Goal: Task Accomplishment & Management: Complete application form

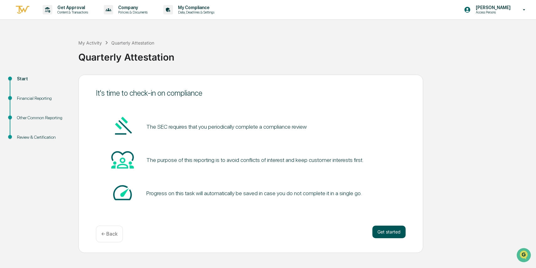
click at [389, 234] on button "Get started" at bounding box center [389, 232] width 33 height 13
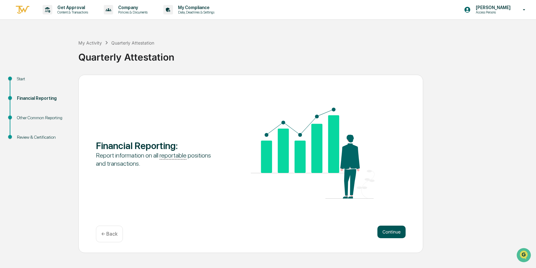
click at [390, 233] on button "Continue" at bounding box center [392, 232] width 28 height 13
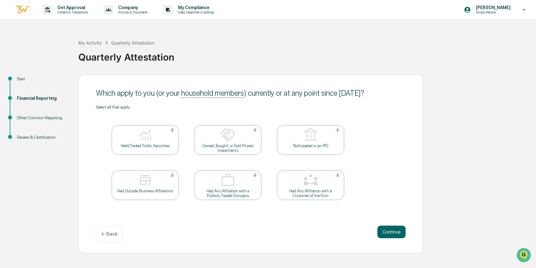
click at [154, 136] on div at bounding box center [145, 135] width 63 height 16
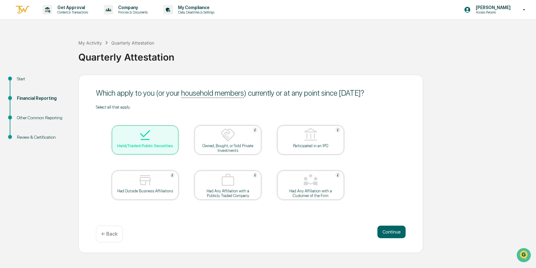
click at [149, 183] on img at bounding box center [145, 180] width 15 height 15
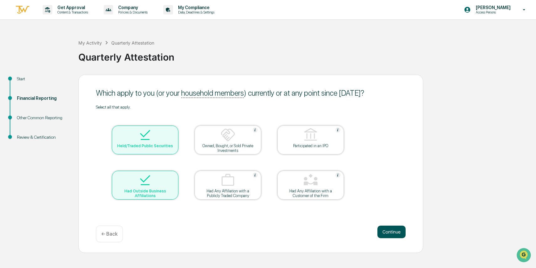
click at [392, 231] on button "Continue" at bounding box center [392, 232] width 28 height 13
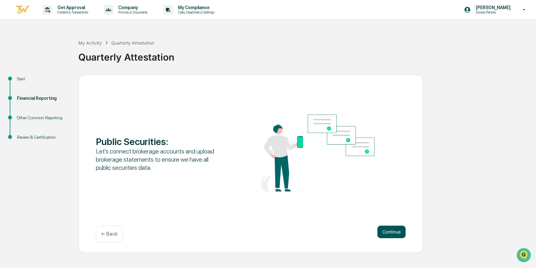
click at [390, 234] on button "Continue" at bounding box center [392, 232] width 28 height 13
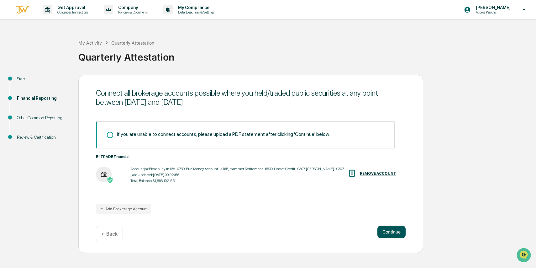
click at [394, 236] on button "Continue" at bounding box center [392, 232] width 28 height 13
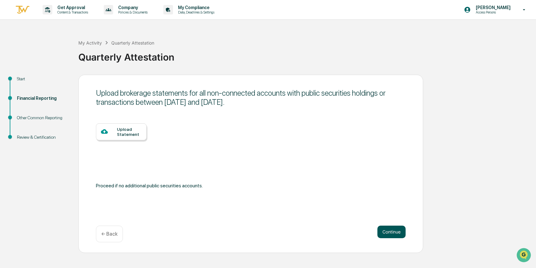
click at [394, 236] on button "Continue" at bounding box center [392, 232] width 28 height 13
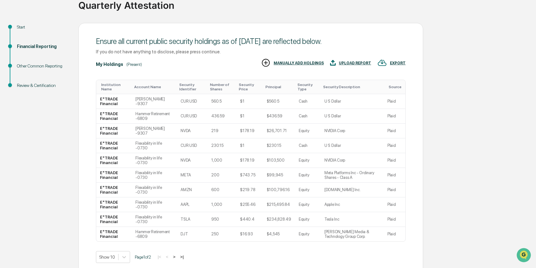
scroll to position [80, 0]
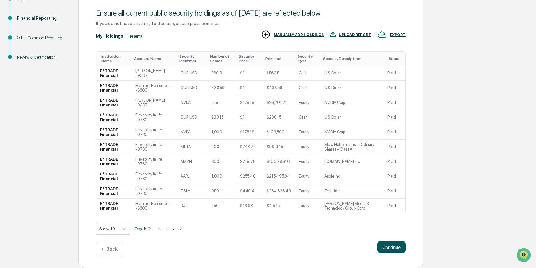
click at [391, 245] on button "Continue" at bounding box center [392, 247] width 28 height 13
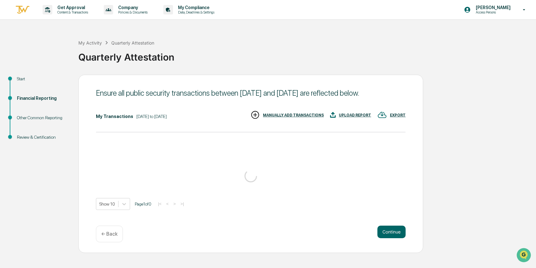
scroll to position [0, 0]
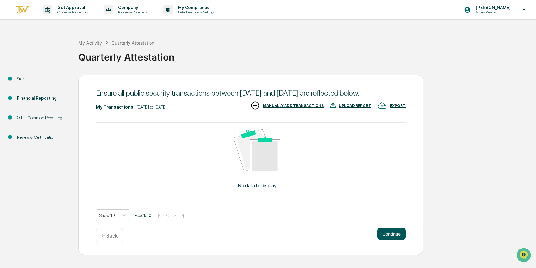
click at [394, 240] on button "Continue" at bounding box center [392, 233] width 28 height 13
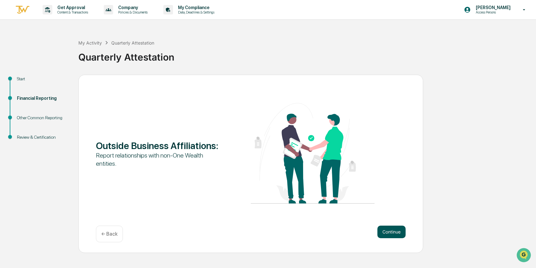
click at [389, 237] on button "Continue" at bounding box center [392, 232] width 28 height 13
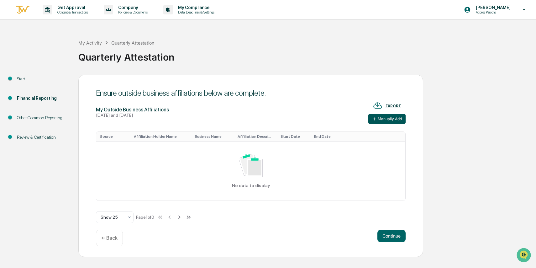
click at [386, 122] on button "Manually Add" at bounding box center [387, 119] width 37 height 10
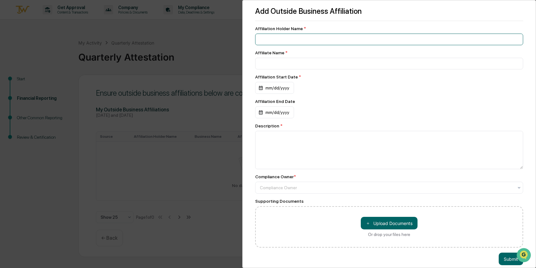
click at [272, 39] on input at bounding box center [389, 40] width 268 height 12
click at [222, 31] on div "Add Outside Business Affiliation Affiliation Holder Name * Affiliate Name * Aff…" at bounding box center [268, 134] width 536 height 268
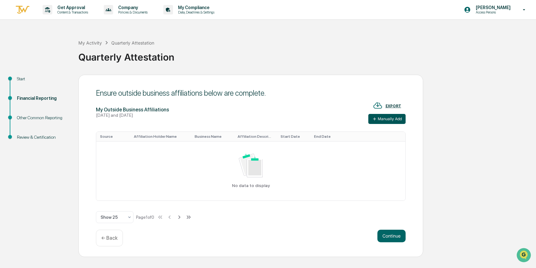
click at [387, 120] on button "Manually Add" at bounding box center [387, 119] width 37 height 10
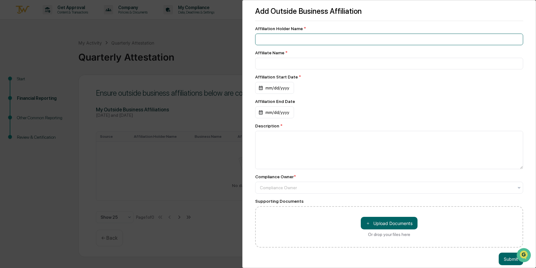
click at [279, 41] on input at bounding box center [389, 40] width 268 height 12
type input "**********"
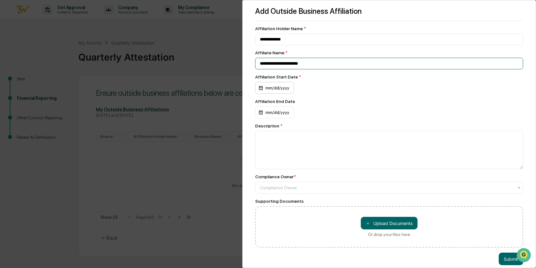
type input "**********"
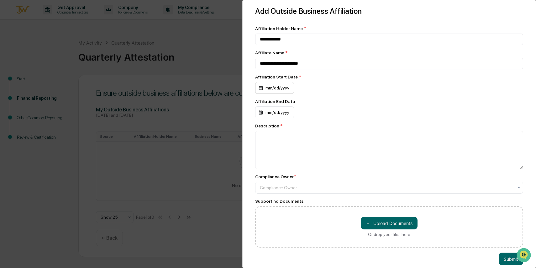
click at [280, 89] on div "mm/dd/yyyy" at bounding box center [274, 88] width 39 height 12
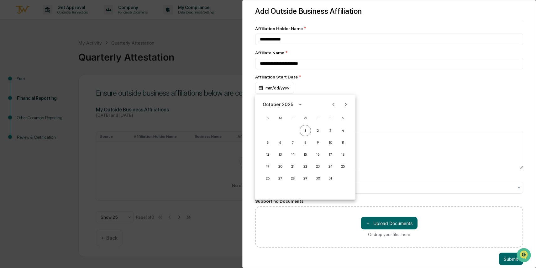
click at [300, 104] on icon "calendar view is open, switch to year view" at bounding box center [300, 105] width 3 height 2
click at [305, 155] on button "2024" at bounding box center [305, 155] width 23 height 11
click at [340, 120] on button "Mar" at bounding box center [338, 119] width 23 height 11
click at [332, 131] on button "1" at bounding box center [330, 130] width 11 height 11
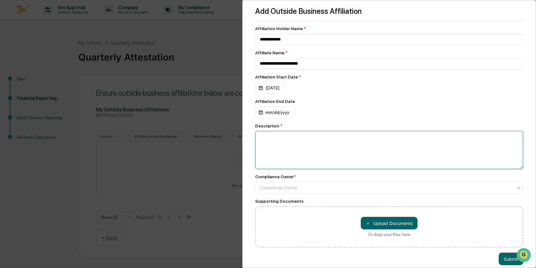
click at [272, 137] on textarea at bounding box center [389, 150] width 268 height 38
type textarea "*"
type textarea "**********"
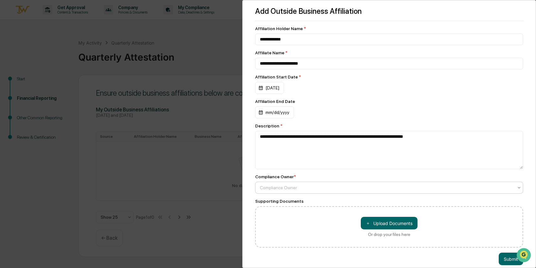
click at [282, 190] on div at bounding box center [387, 187] width 254 height 6
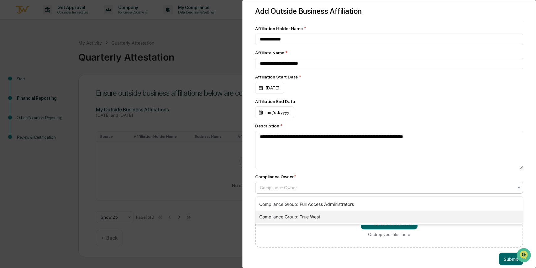
click at [279, 217] on div "Compliance Group: True West" at bounding box center [390, 216] width 268 height 13
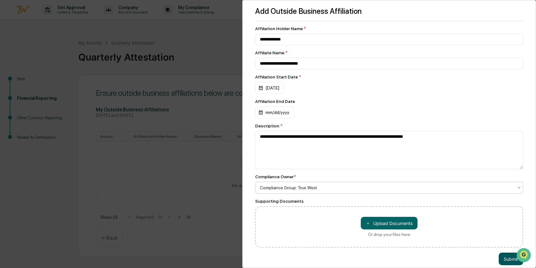
click at [510, 263] on button "Submit" at bounding box center [511, 259] width 24 height 13
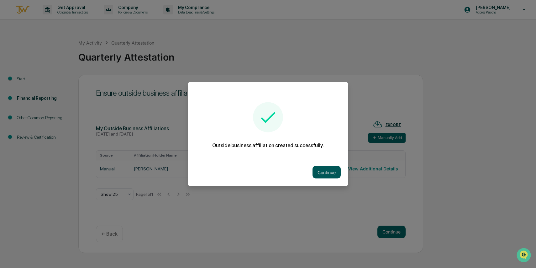
click at [328, 172] on button "Continue" at bounding box center [327, 172] width 28 height 13
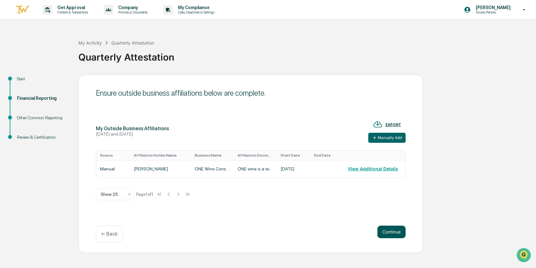
click at [396, 235] on button "Continue" at bounding box center [392, 232] width 28 height 13
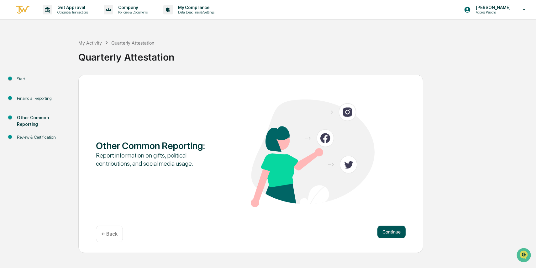
click at [396, 233] on button "Continue" at bounding box center [392, 232] width 28 height 13
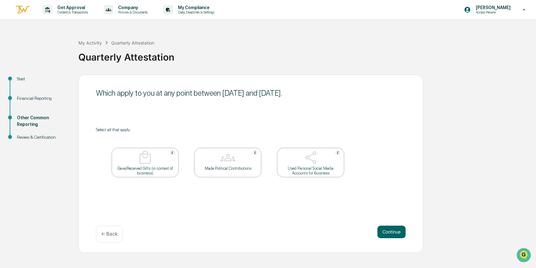
click at [234, 165] on img at bounding box center [228, 157] width 15 height 15
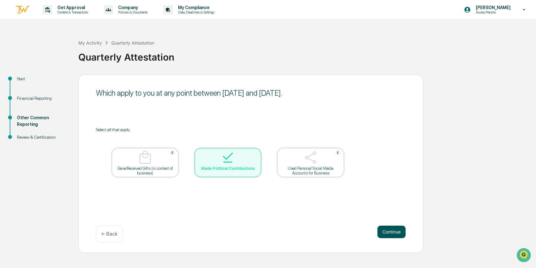
click at [402, 235] on button "Continue" at bounding box center [392, 232] width 28 height 13
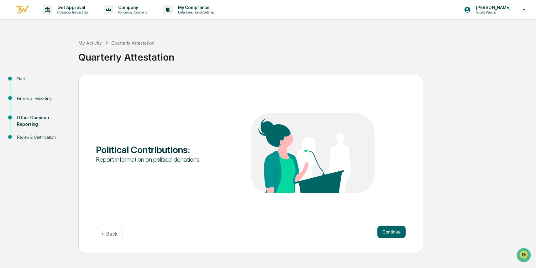
click at [402, 235] on button "Continue" at bounding box center [392, 232] width 28 height 13
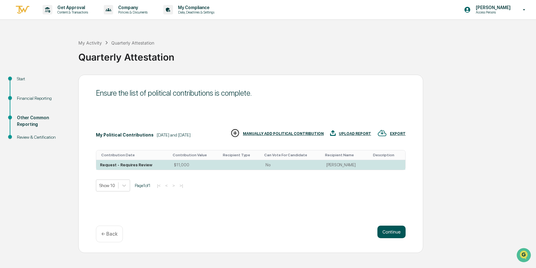
click at [394, 234] on button "Continue" at bounding box center [392, 232] width 28 height 13
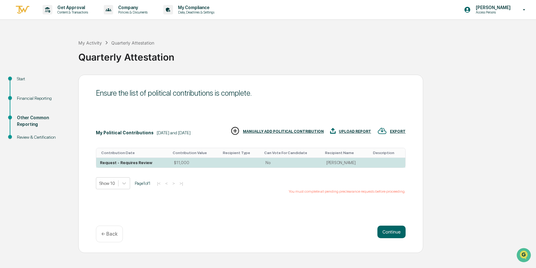
click at [256, 200] on div "Ensure the list of political contributions is complete. My Political Contributi…" at bounding box center [250, 164] width 345 height 178
click at [389, 229] on button "Continue" at bounding box center [392, 232] width 28 height 13
click at [293, 167] on td "No" at bounding box center [292, 163] width 61 height 10
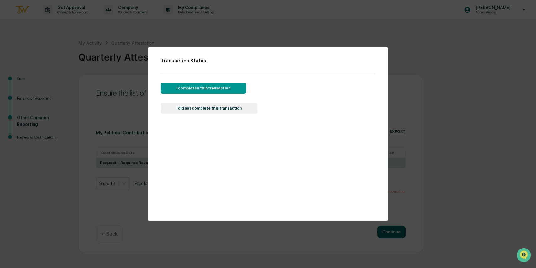
click at [207, 90] on button "I completed this transaction" at bounding box center [203, 88] width 85 height 11
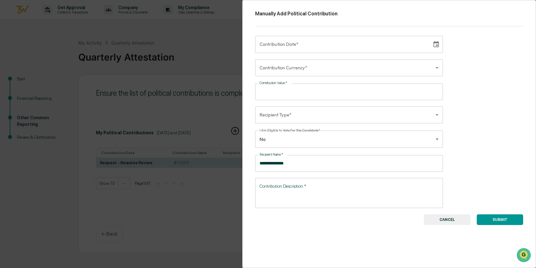
click at [438, 45] on icon "Choose date" at bounding box center [436, 44] width 7 height 7
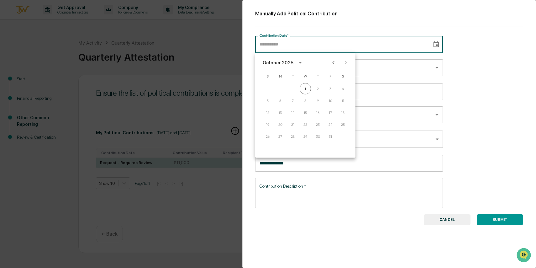
click at [335, 63] on icon "Previous month" at bounding box center [333, 62] width 7 height 7
click at [281, 137] on button "29" at bounding box center [279, 136] width 11 height 11
type input "**********"
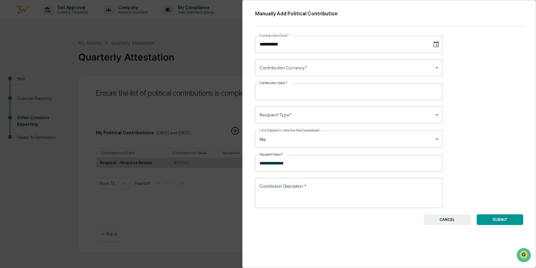
click at [327, 70] on body "**********" at bounding box center [268, 134] width 536 height 268
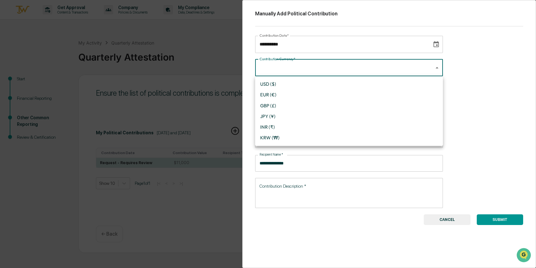
click at [286, 85] on li "USD ($)" at bounding box center [349, 84] width 188 height 11
type input "*"
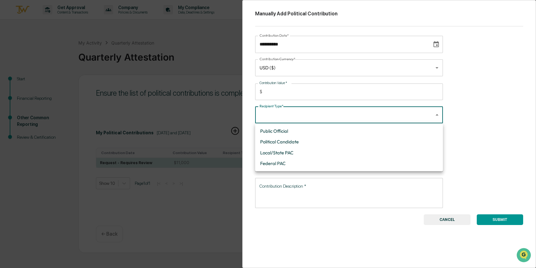
click at [331, 116] on body "**********" at bounding box center [268, 134] width 536 height 268
click at [287, 142] on li "Political Candidate" at bounding box center [349, 141] width 188 height 11
type input "**********"
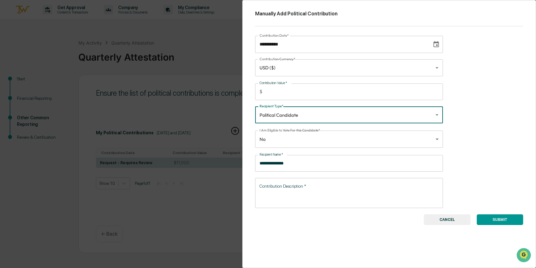
click at [309, 143] on body "**********" at bounding box center [268, 134] width 536 height 268
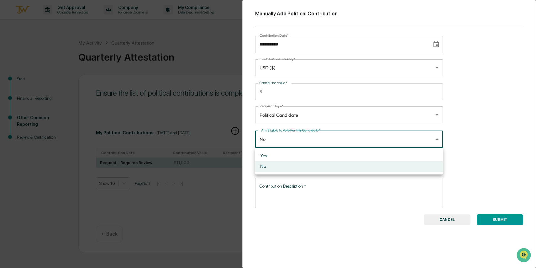
click at [293, 158] on li "Yes" at bounding box center [349, 155] width 188 height 11
type input "****"
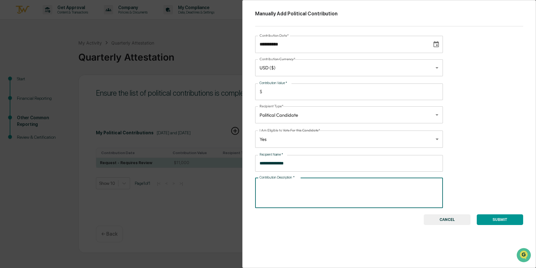
click at [267, 187] on textarea "Contribution Description   *" at bounding box center [349, 193] width 179 height 20
type textarea "**********"
click at [506, 222] on button "SUBMIT" at bounding box center [500, 219] width 46 height 11
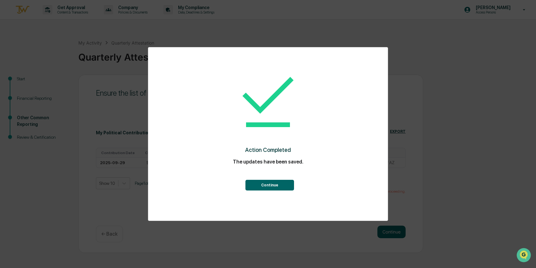
click at [277, 187] on button "Continue" at bounding box center [270, 185] width 49 height 11
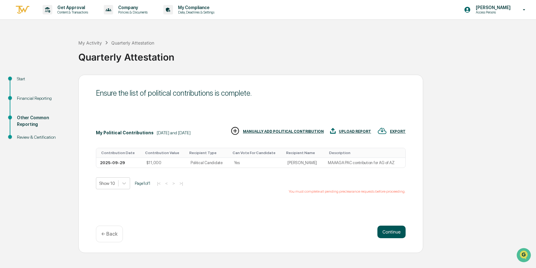
click at [393, 234] on button "Continue" at bounding box center [392, 232] width 28 height 13
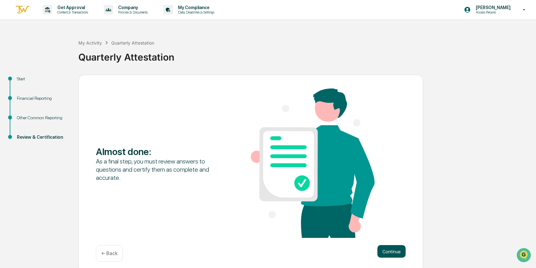
click at [393, 252] on button "Continue" at bounding box center [392, 251] width 28 height 13
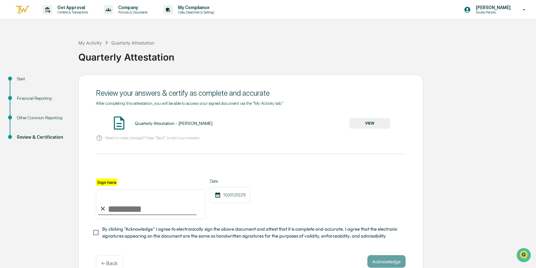
click at [112, 182] on label "Sign here" at bounding box center [106, 181] width 21 height 7
click at [112, 189] on input "Sign here" at bounding box center [150, 204] width 109 height 30
type input "**********"
click at [390, 258] on button "Acknowledge" at bounding box center [387, 261] width 38 height 13
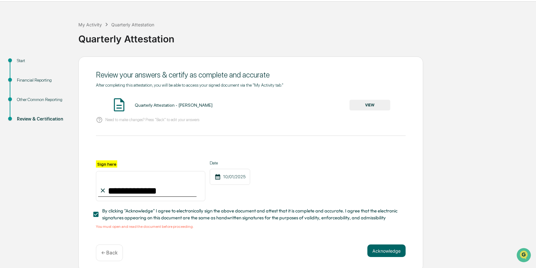
scroll to position [22, 0]
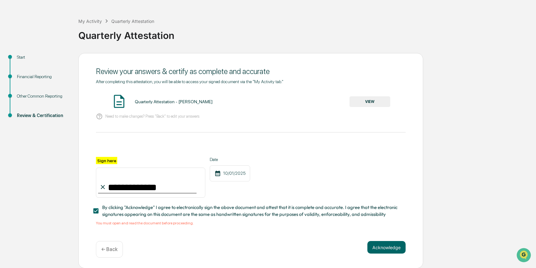
click at [369, 102] on button "VIEW" at bounding box center [370, 101] width 41 height 11
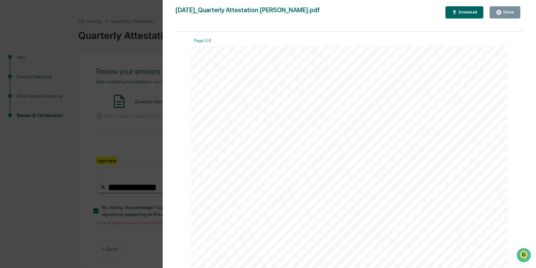
click at [508, 13] on div "Close" at bounding box center [508, 12] width 12 height 4
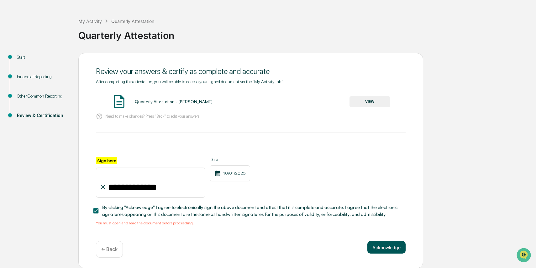
click at [382, 250] on button "Acknowledge" at bounding box center [387, 247] width 38 height 13
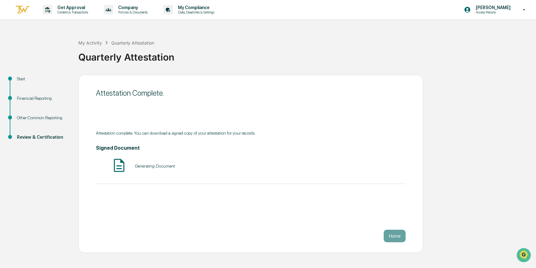
scroll to position [0, 0]
click at [397, 238] on button "Home" at bounding box center [395, 236] width 22 height 13
